Goal: Task Accomplishment & Management: Manage account settings

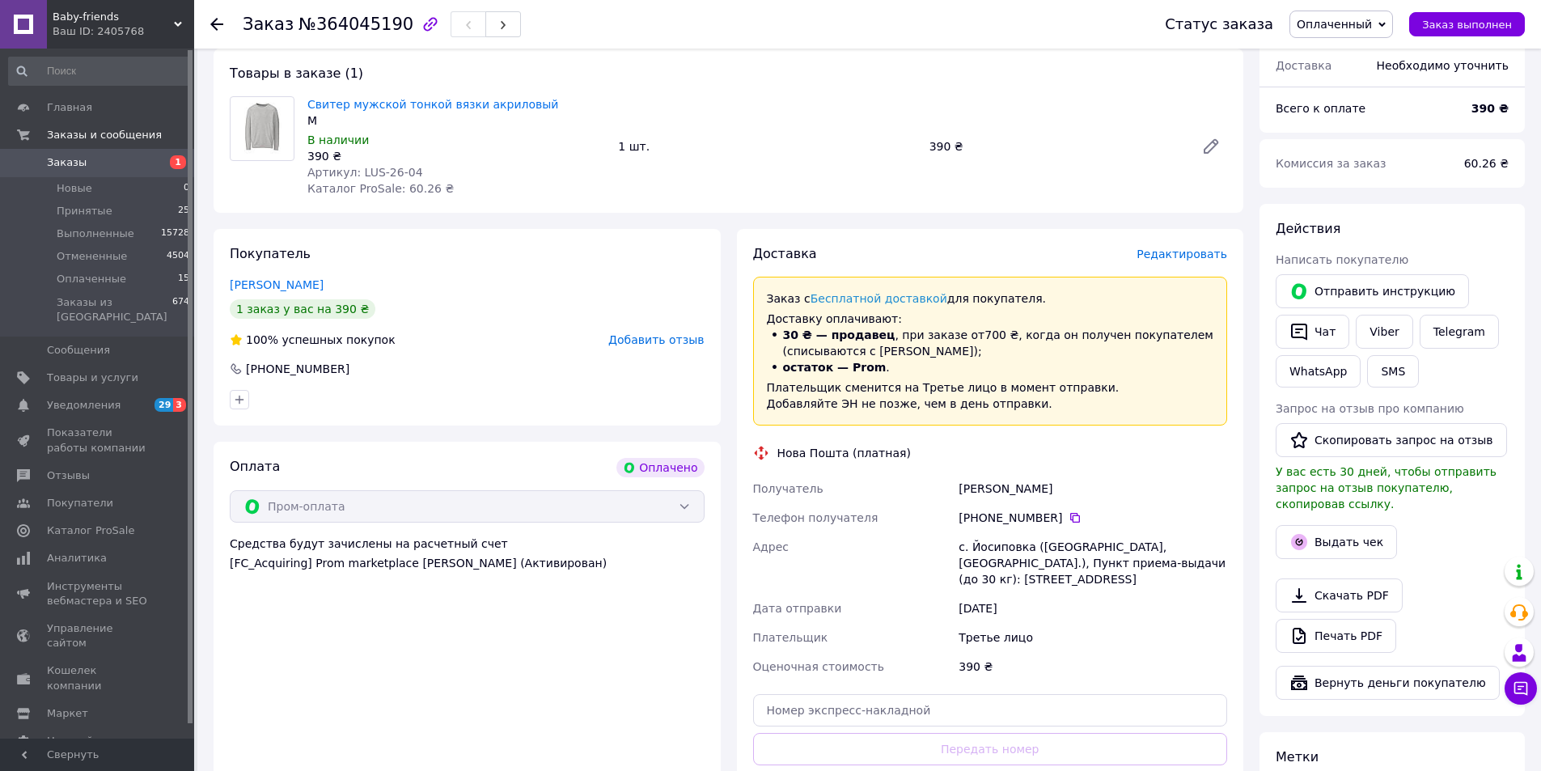
scroll to position [485, 0]
click at [113, 166] on span "Заказы" at bounding box center [98, 162] width 103 height 15
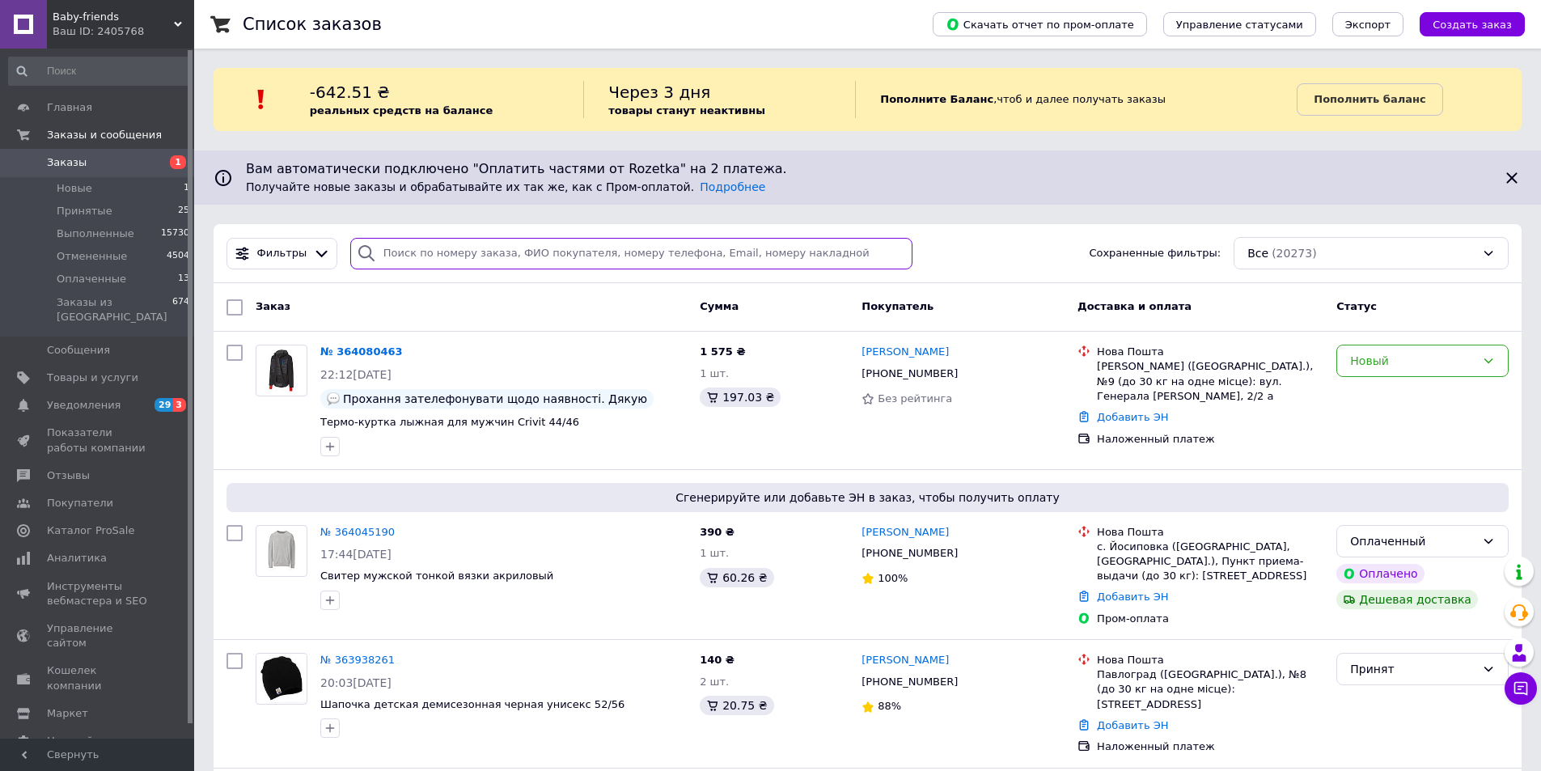
click at [427, 239] on input "search" at bounding box center [631, 254] width 563 height 32
click at [420, 261] on input "search" at bounding box center [631, 254] width 563 height 32
paste input "363754960"
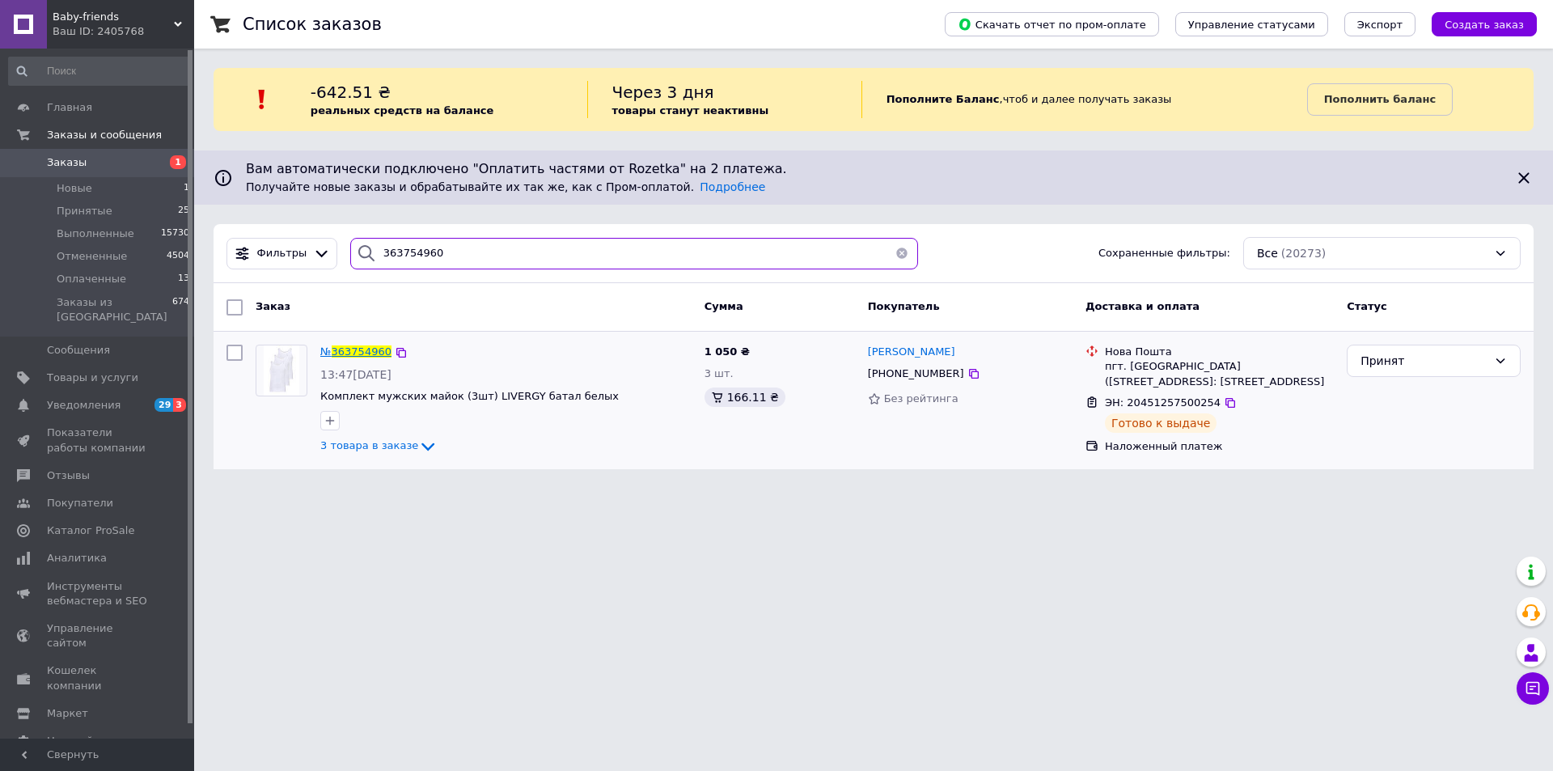
type input "363754960"
click at [347, 353] on span "363754960" at bounding box center [362, 351] width 60 height 12
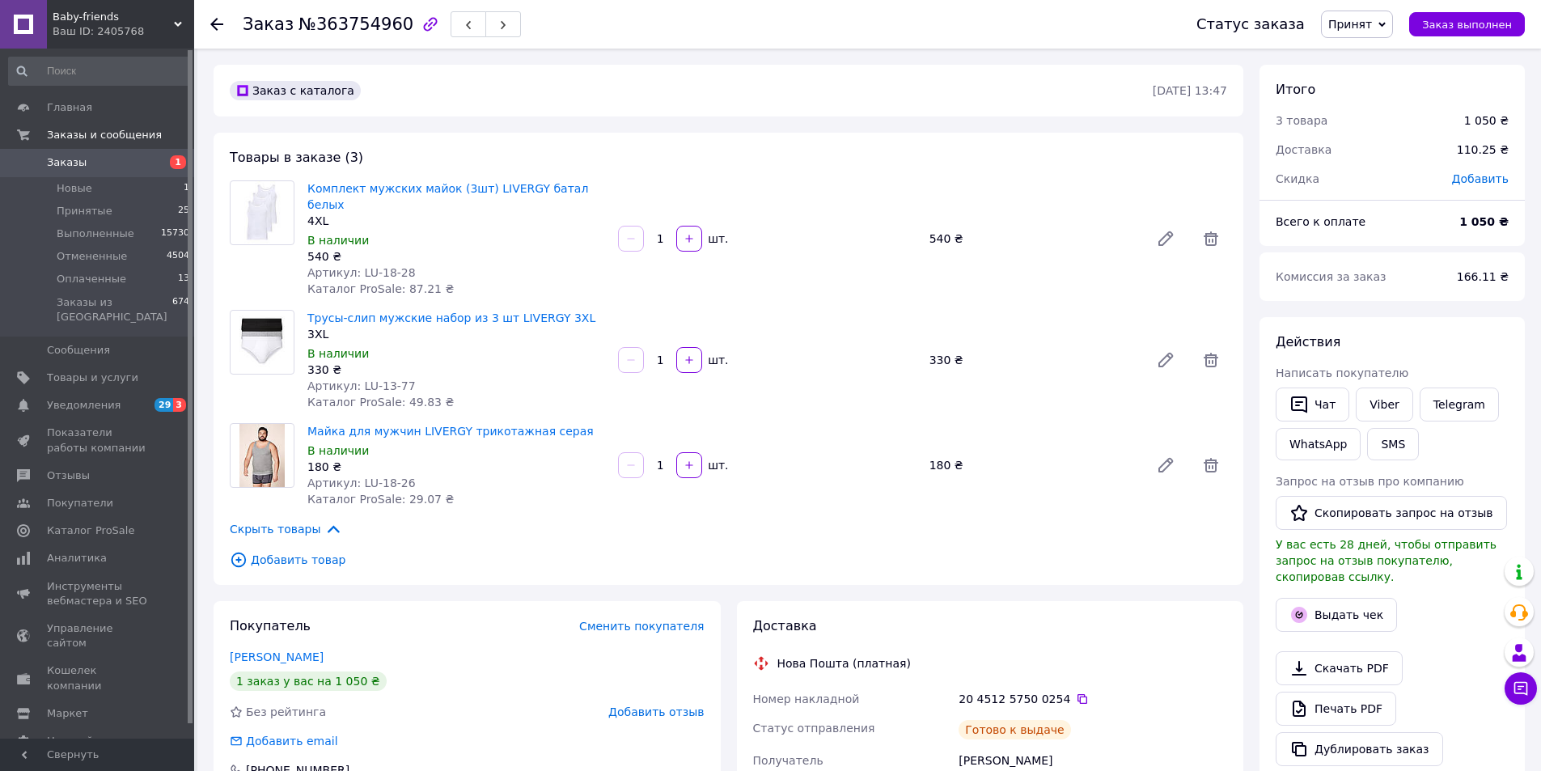
scroll to position [52, 0]
drag, startPoint x: 401, startPoint y: 259, endPoint x: 355, endPoint y: 259, distance: 46.1
click at [355, 266] on span "Артикул: LU-18-28" at bounding box center [361, 272] width 108 height 13
copy span "LU-18-28"
drag, startPoint x: 405, startPoint y: 366, endPoint x: 358, endPoint y: 367, distance: 47.8
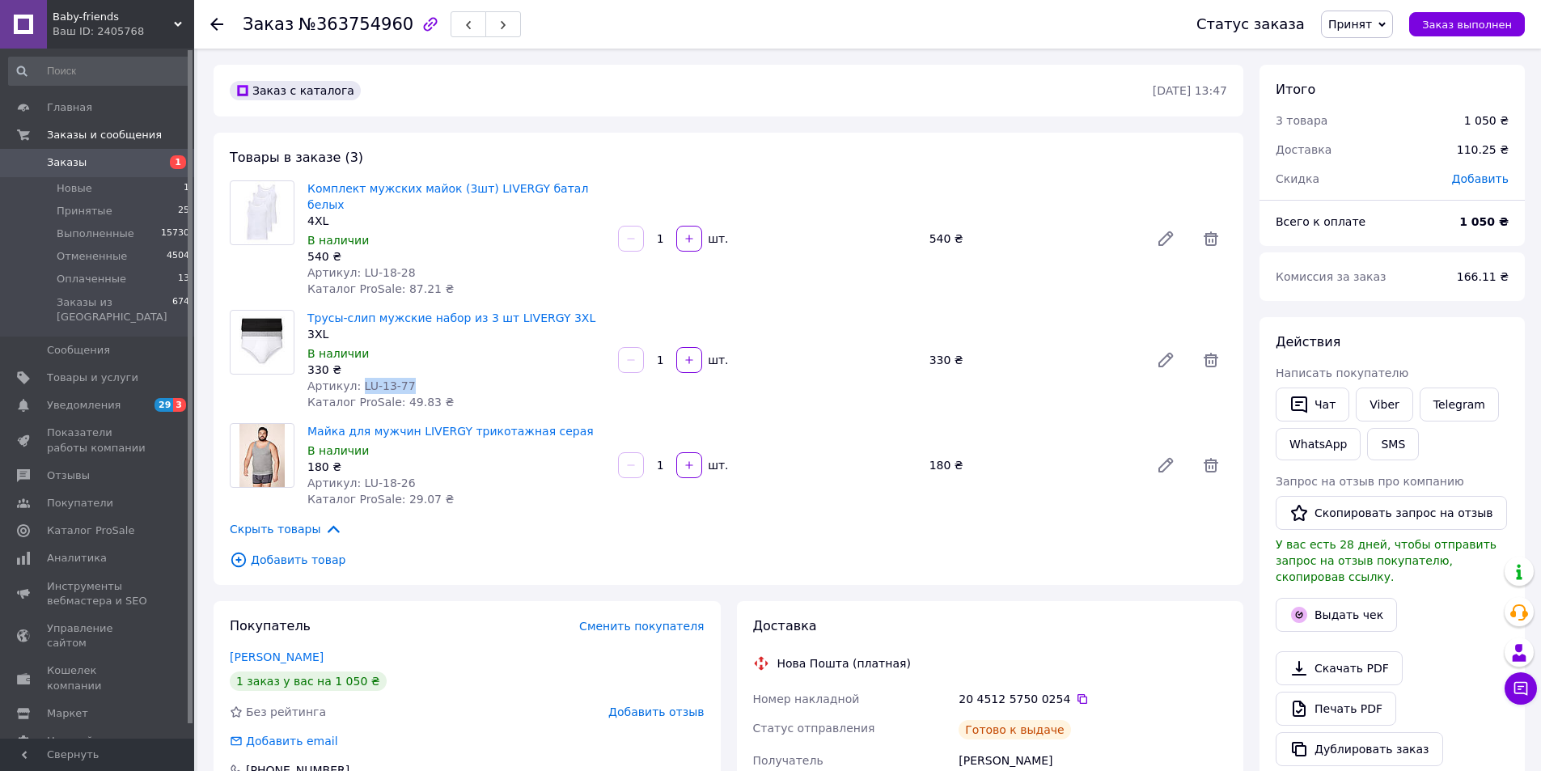
click at [358, 378] on div "Артикул: LU-13-77" at bounding box center [456, 386] width 298 height 16
copy span "LU-13-77"
drag, startPoint x: 415, startPoint y: 468, endPoint x: 354, endPoint y: 464, distance: 60.8
click at [354, 475] on div "Артикул: LU-18-26" at bounding box center [456, 483] width 298 height 16
copy span "LU-18-26"
